Goal: Information Seeking & Learning: Stay updated

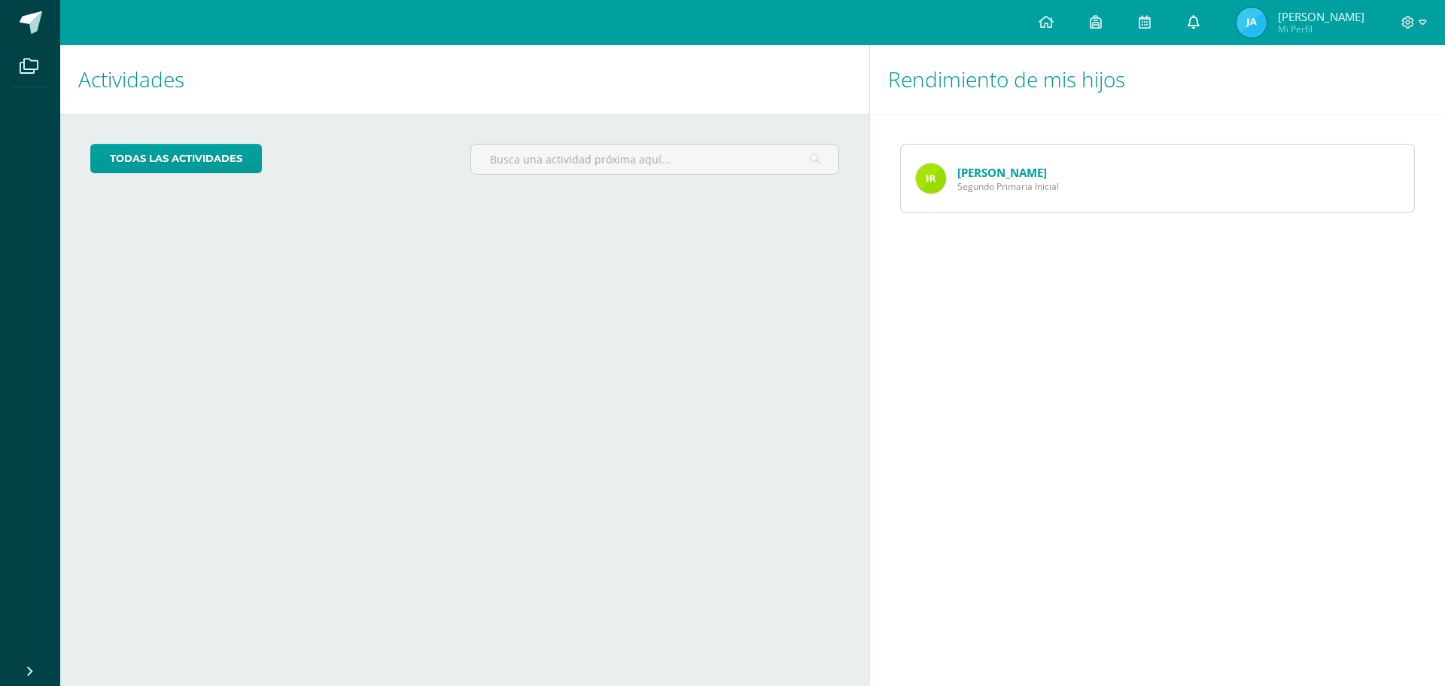
click at [720, 15] on link at bounding box center [1193, 22] width 48 height 45
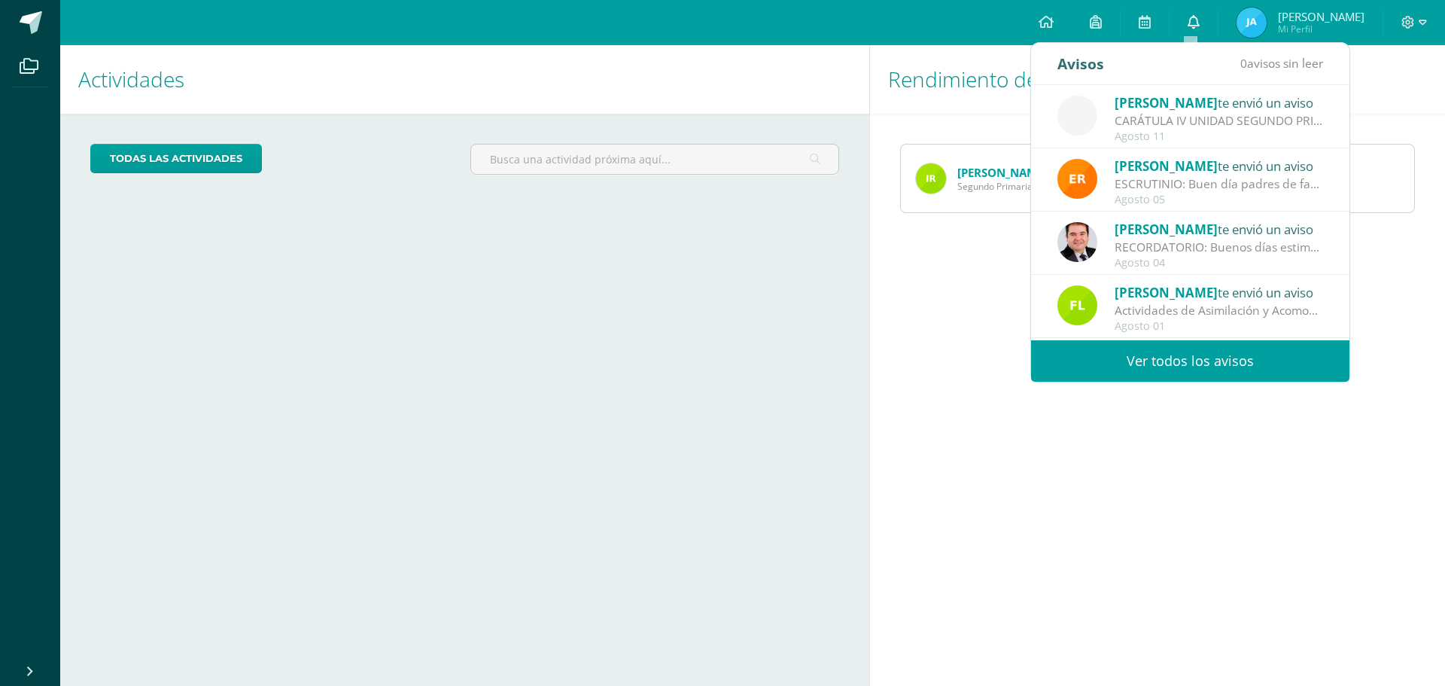
click at [720, 22] on link at bounding box center [1193, 22] width 48 height 45
click at [720, 9] on link at bounding box center [1045, 22] width 51 height 45
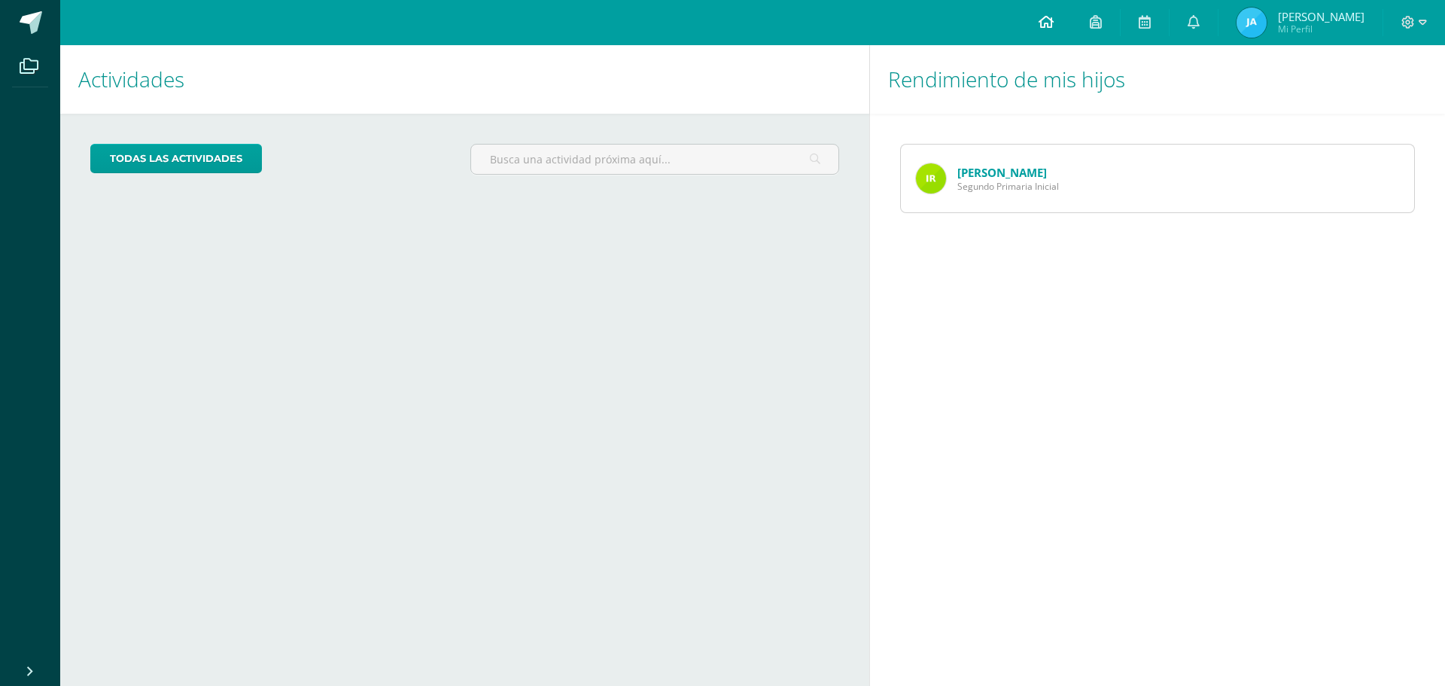
click at [720, 29] on span at bounding box center [1045, 22] width 15 height 17
click at [720, 17] on link at bounding box center [1045, 22] width 51 height 45
click at [1005, 170] on link "[PERSON_NAME]" at bounding box center [1002, 172] width 90 height 15
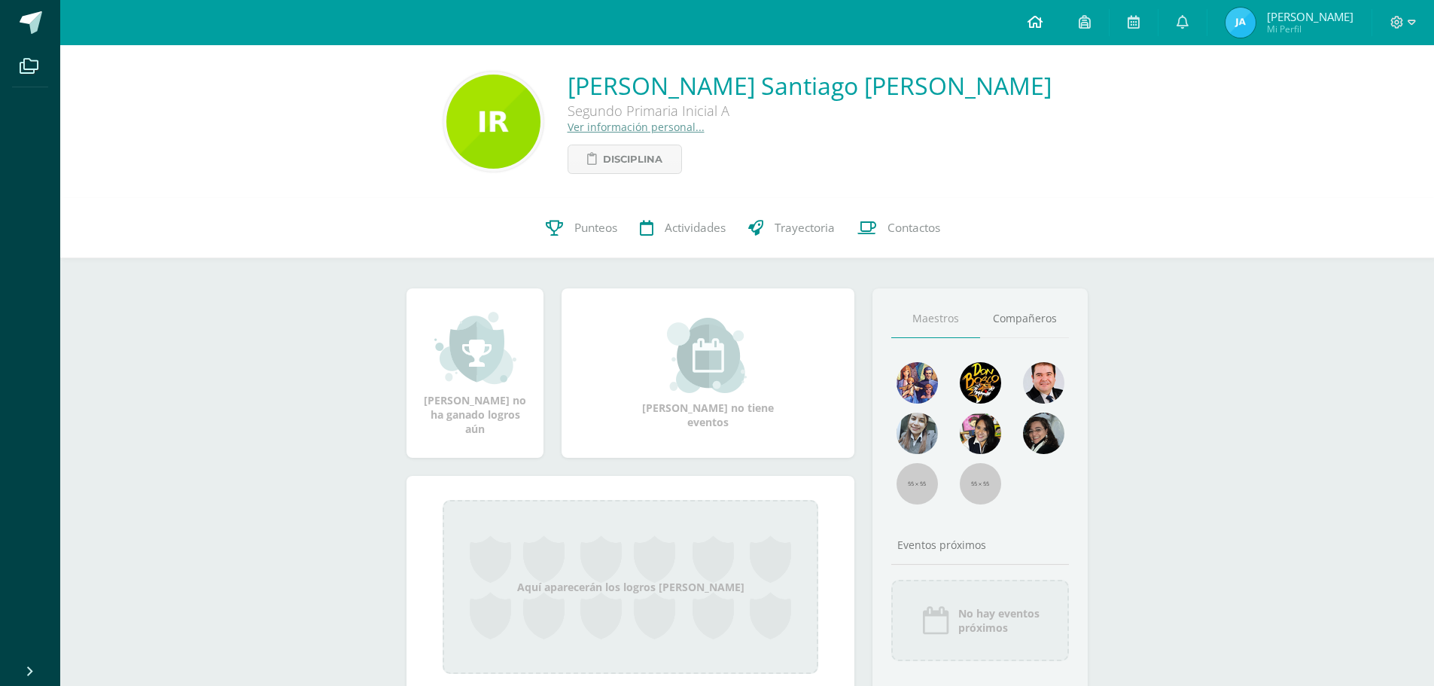
click at [1030, 23] on icon at bounding box center [1034, 22] width 15 height 14
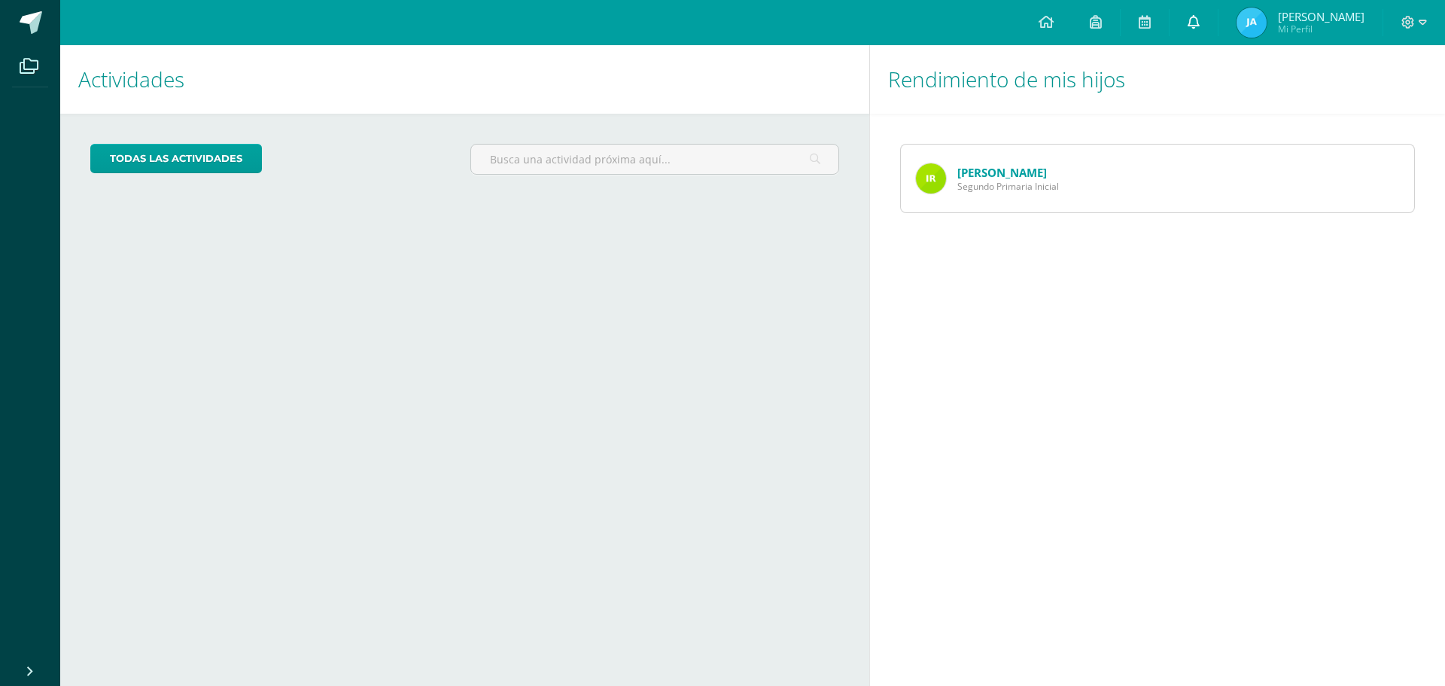
click at [1190, 24] on icon at bounding box center [1193, 22] width 12 height 14
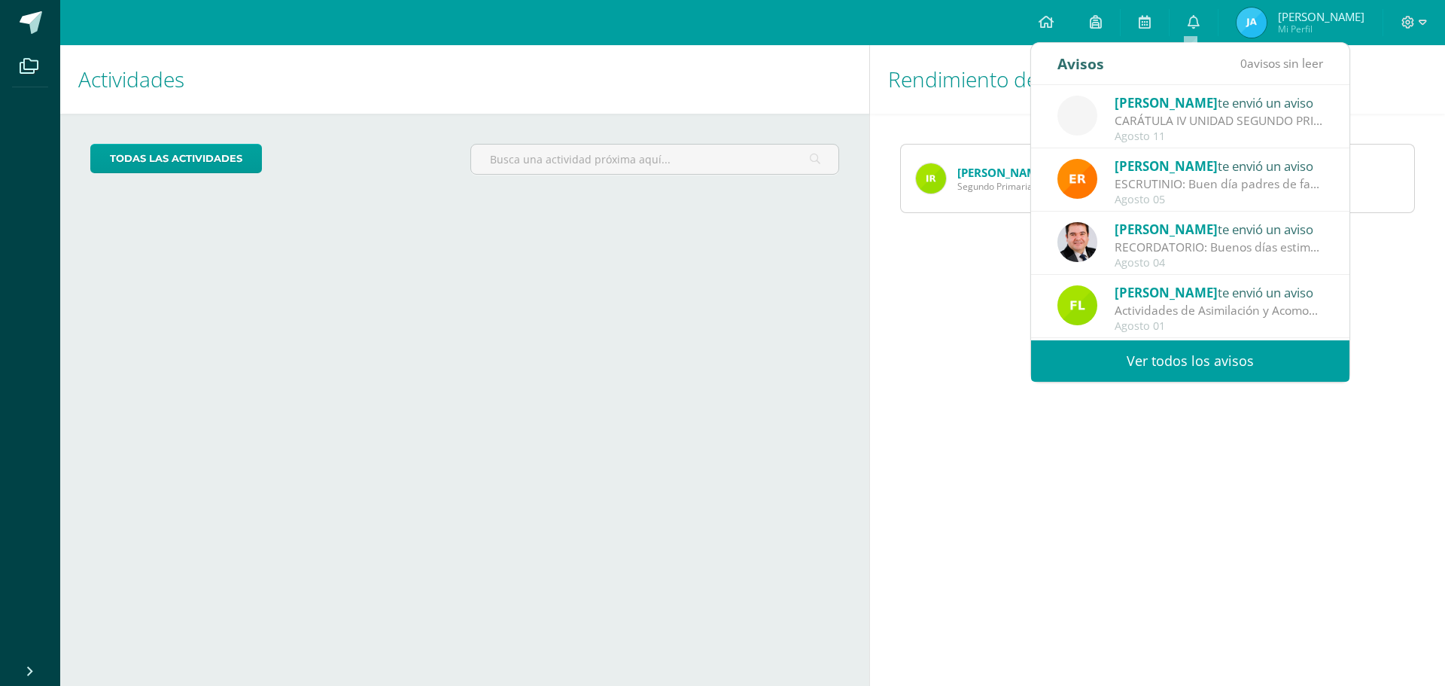
click at [1162, 104] on span "[PERSON_NAME]" at bounding box center [1165, 102] width 103 height 17
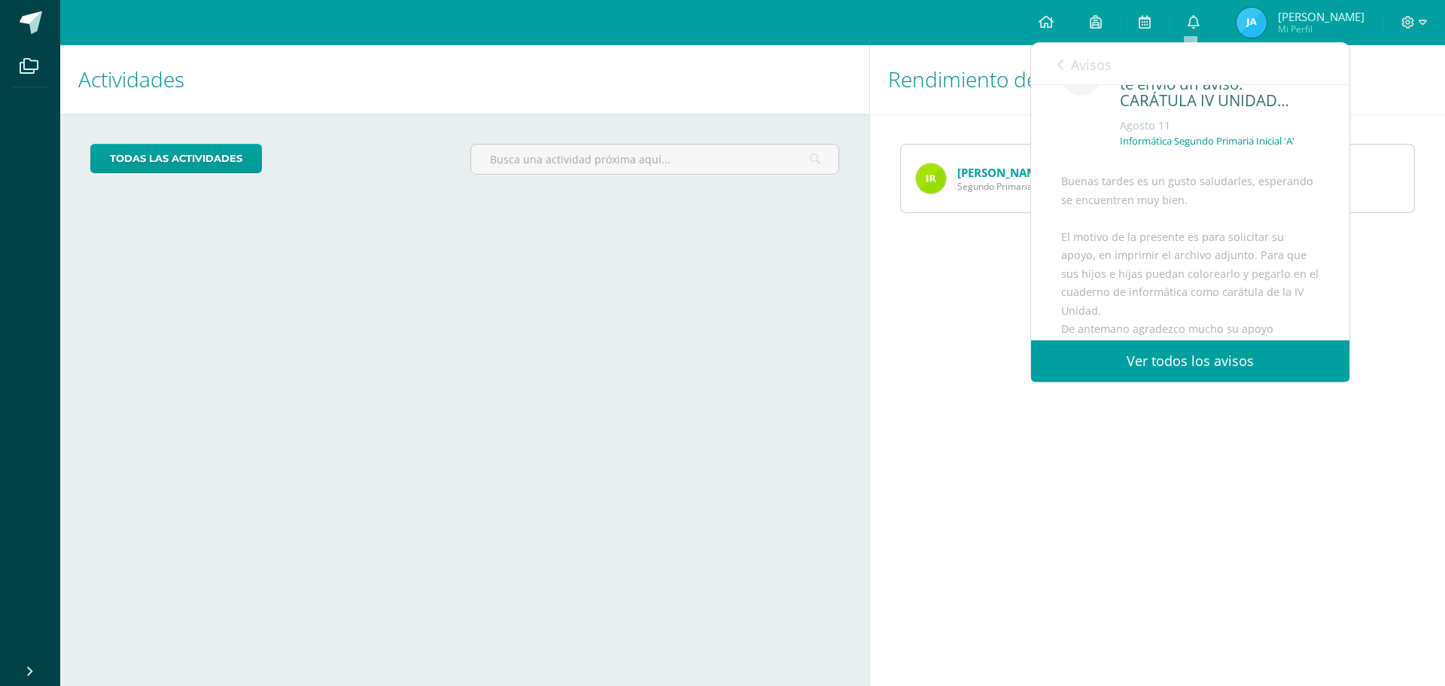
scroll to position [75, 0]
click at [1187, 360] on link "Ver todos los avisos" at bounding box center [1190, 360] width 318 height 41
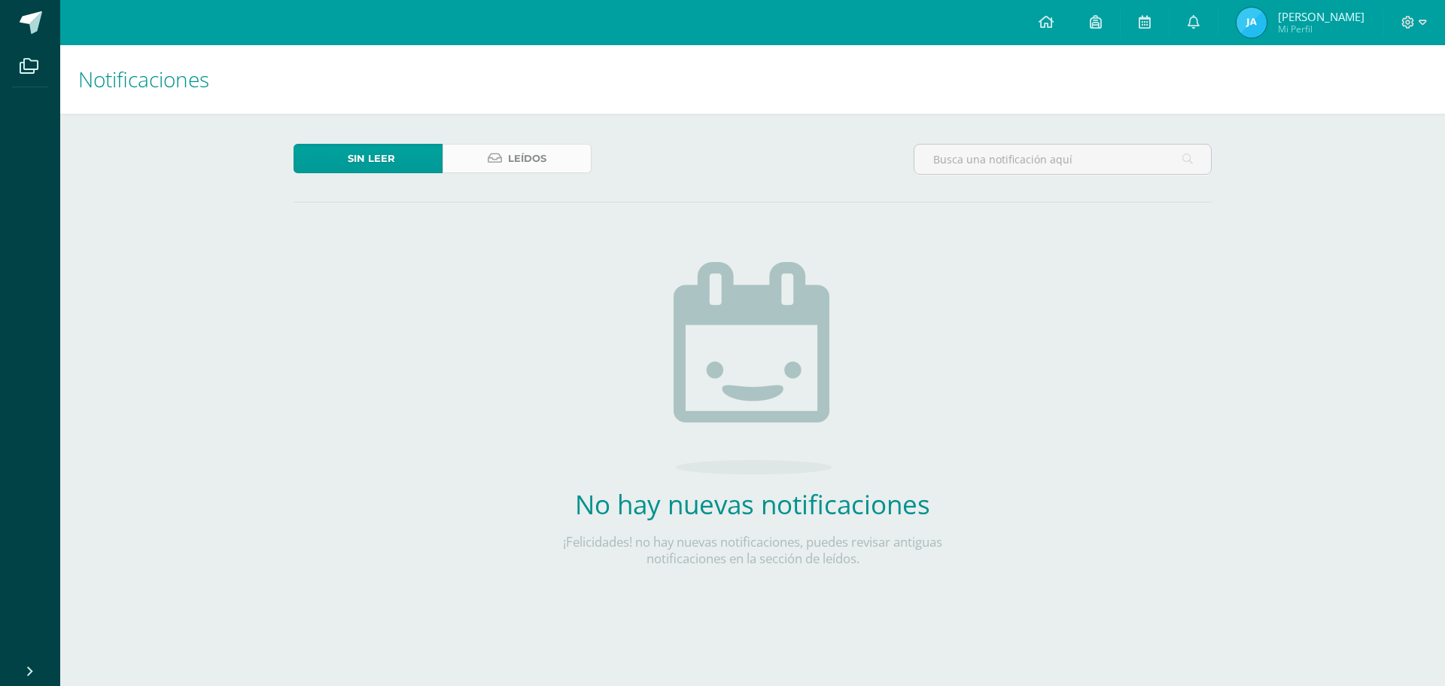
click at [524, 158] on span "Leídos" at bounding box center [527, 158] width 38 height 28
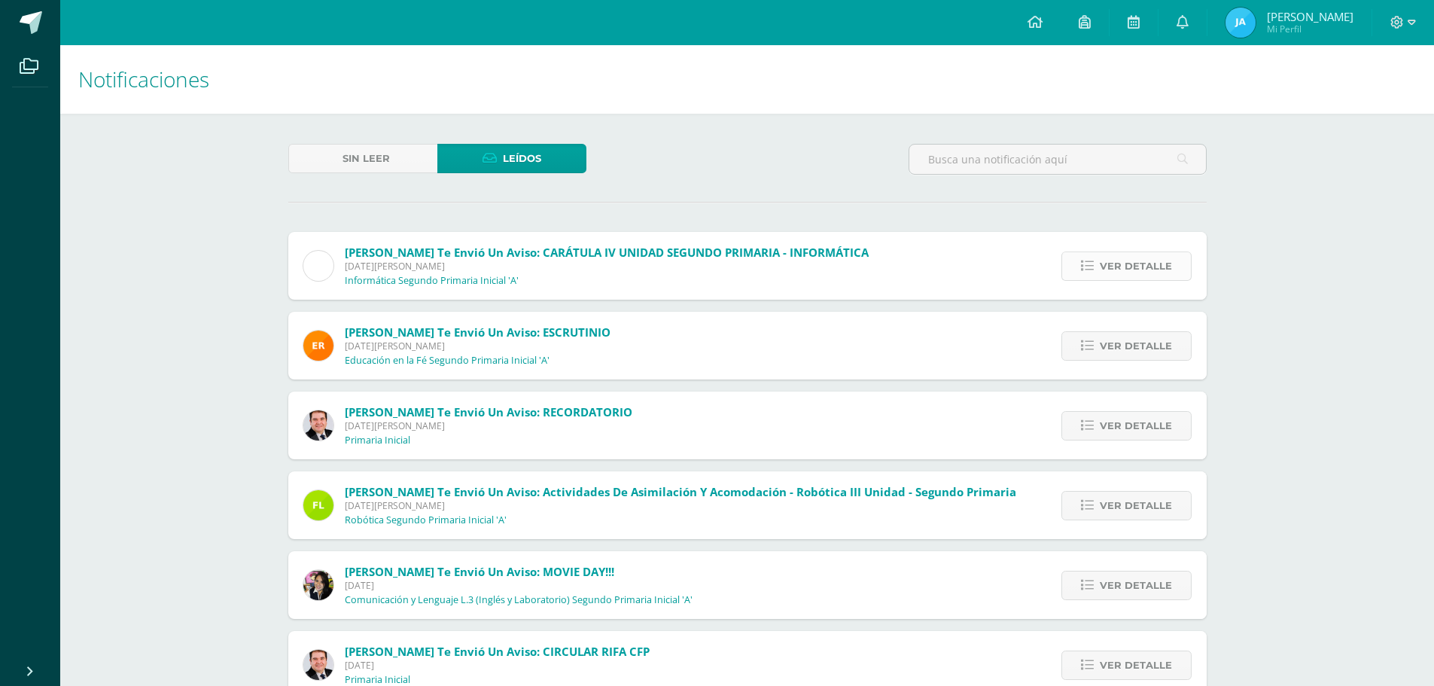
click at [1110, 267] on span "Ver detalle" at bounding box center [1135, 266] width 72 height 28
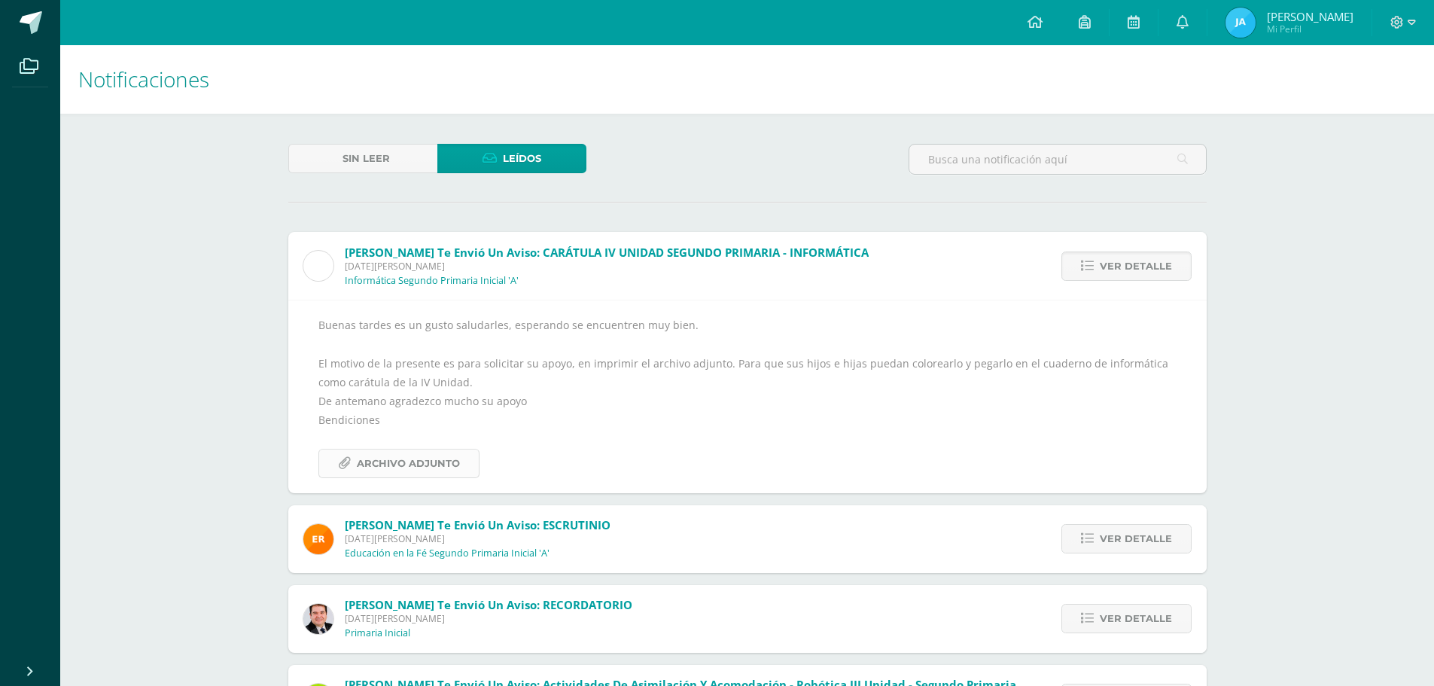
click at [439, 457] on span "Archivo Adjunto" at bounding box center [408, 463] width 103 height 28
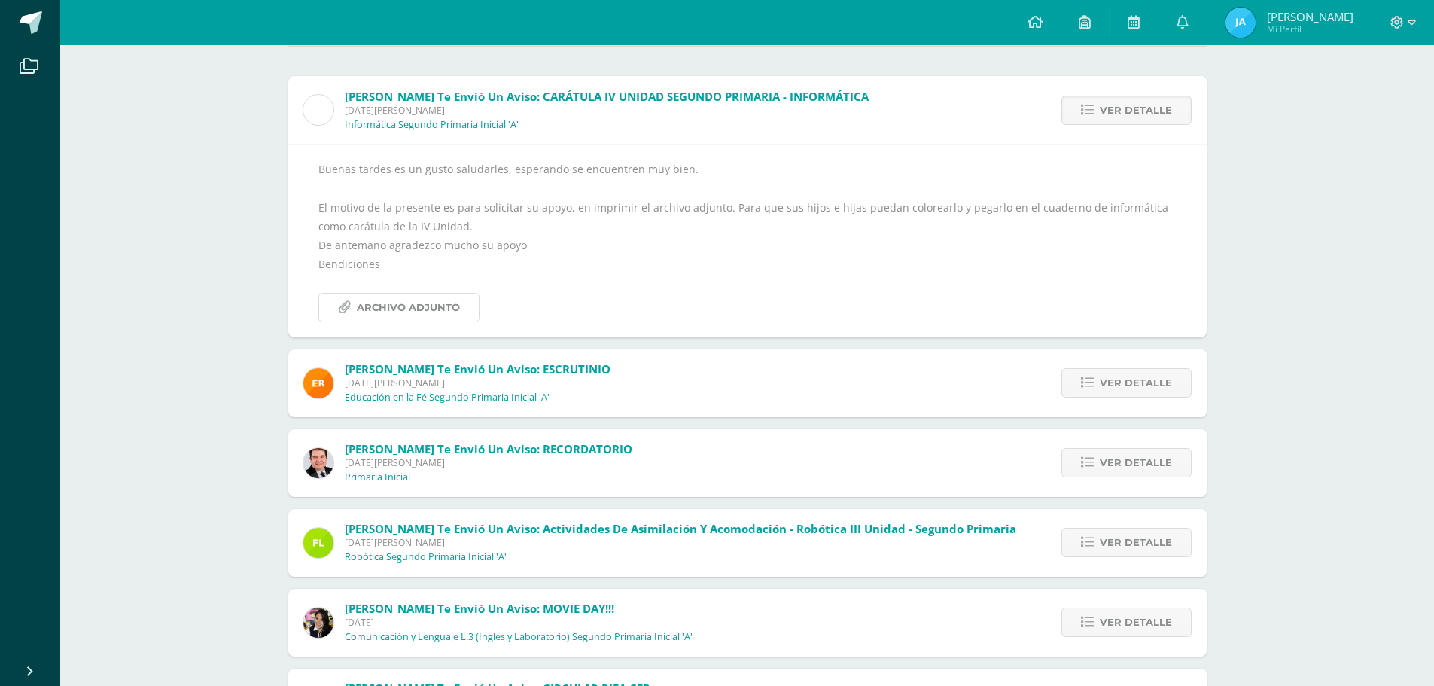
scroll to position [226, 0]
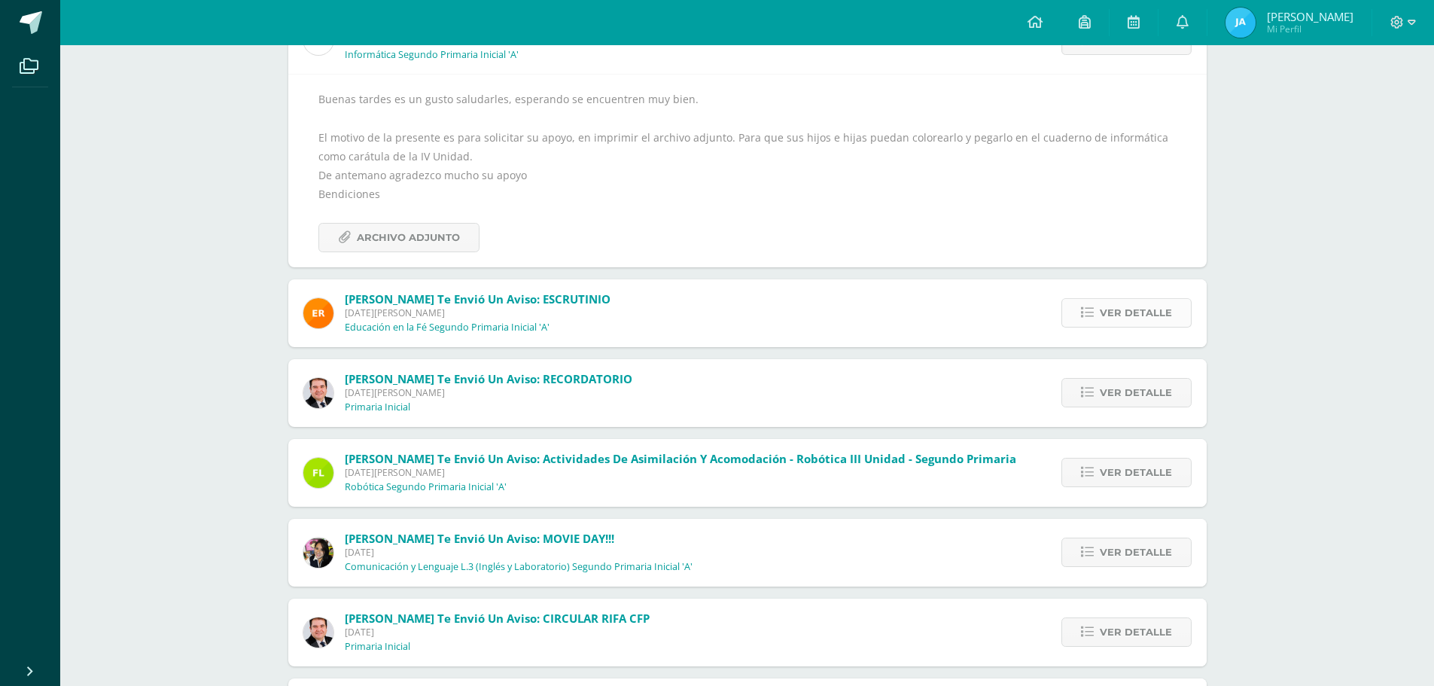
click at [1085, 312] on icon at bounding box center [1087, 312] width 13 height 13
